Goal: Find specific page/section: Find specific page/section

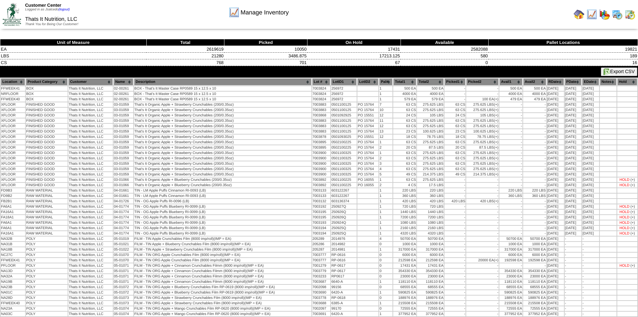
scroll to position [9, 0]
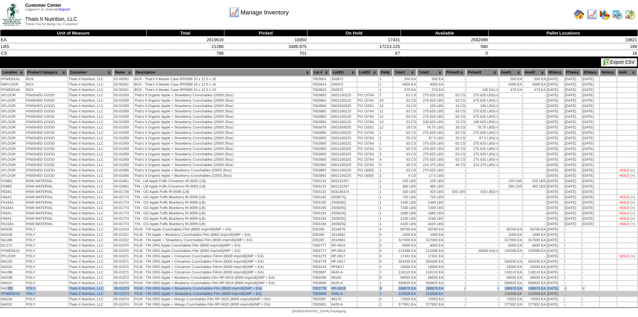
drag, startPoint x: 9, startPoint y: 288, endPoint x: 442, endPoint y: 293, distance: 433.2
click at [442, 293] on tbody "FFWEEK41 BOX Thats It Nutrition, LLC 02-00261 BOX - That's It Master Case RP058…" at bounding box center [319, 192] width 637 height 230
click at [627, 16] on img at bounding box center [630, 14] width 11 height 11
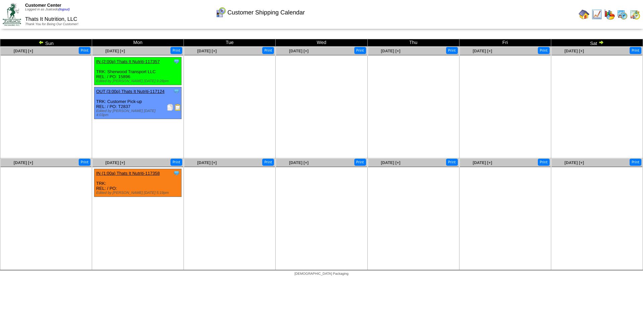
click at [627, 15] on img at bounding box center [622, 14] width 11 height 11
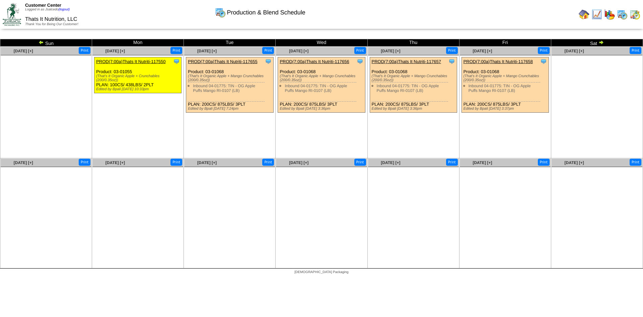
click at [40, 40] on img at bounding box center [41, 42] width 5 height 5
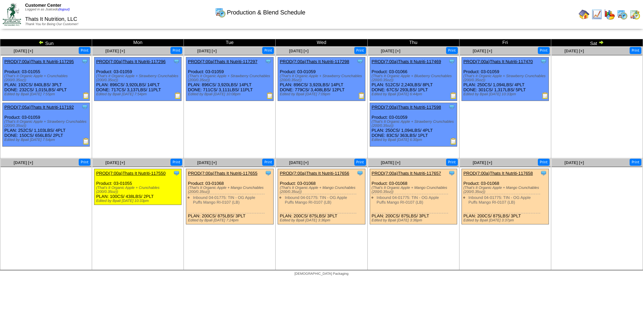
click at [455, 142] on img at bounding box center [453, 141] width 7 height 7
